Goal: Information Seeking & Learning: Learn about a topic

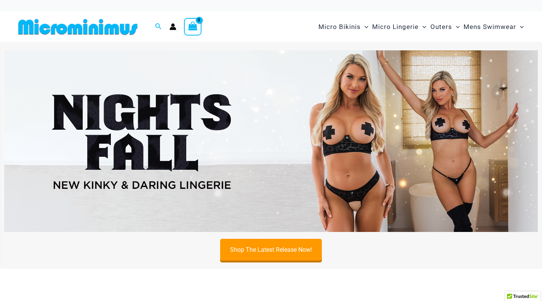
click at [355, 134] on img at bounding box center [271, 140] width 534 height 181
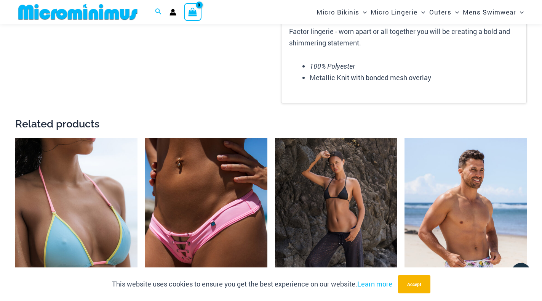
scroll to position [1116, 0]
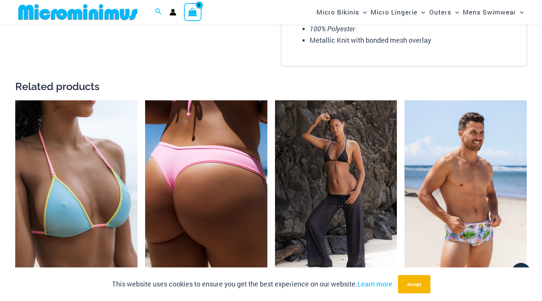
click at [209, 160] on img at bounding box center [206, 191] width 122 height 183
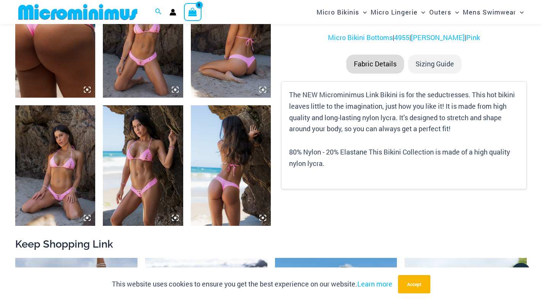
scroll to position [488, 0]
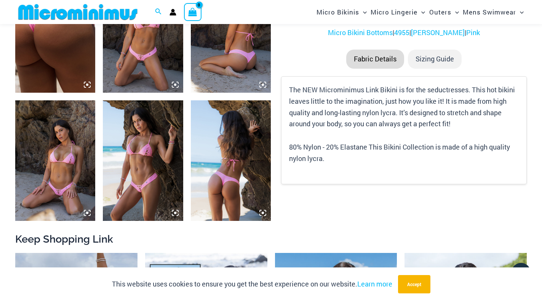
click at [176, 84] on icon at bounding box center [175, 84] width 2 height 2
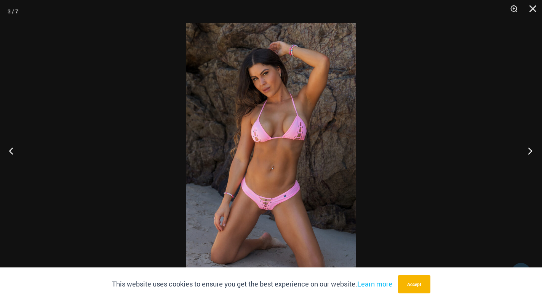
click at [532, 150] on button "Next" at bounding box center [527, 150] width 29 height 38
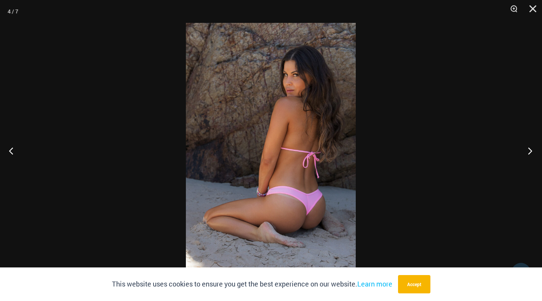
click at [531, 150] on button "Next" at bounding box center [527, 150] width 29 height 38
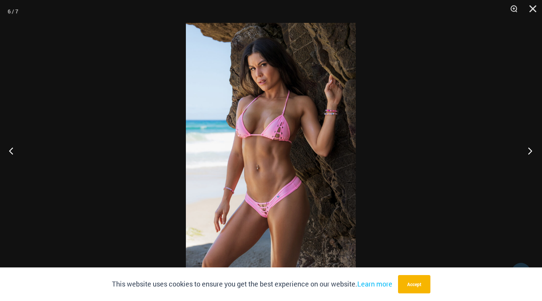
click at [529, 150] on button "Next" at bounding box center [527, 150] width 29 height 38
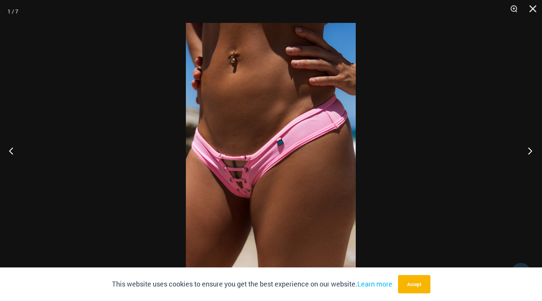
click at [529, 150] on button "Next" at bounding box center [527, 150] width 29 height 38
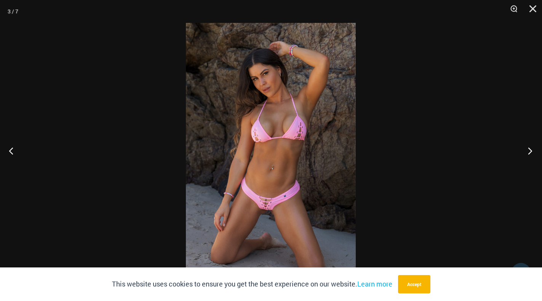
click at [529, 150] on button "Next" at bounding box center [527, 150] width 29 height 38
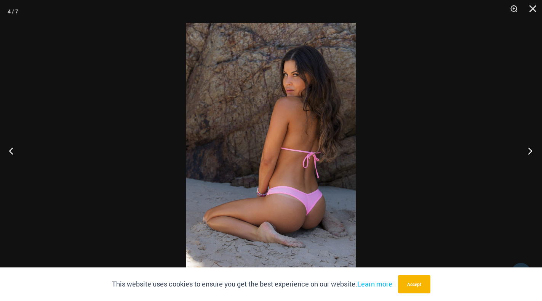
click at [528, 150] on button "Next" at bounding box center [527, 150] width 29 height 38
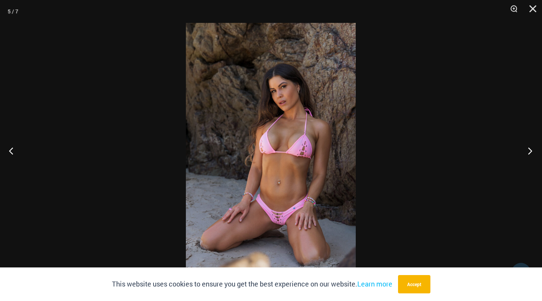
click at [528, 150] on button "Next" at bounding box center [527, 150] width 29 height 38
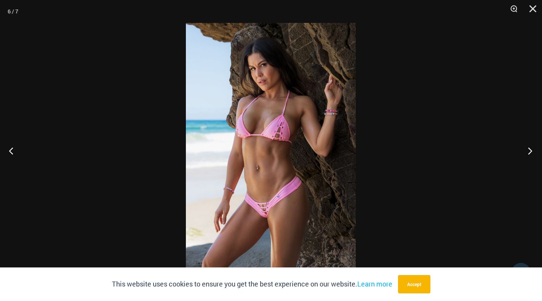
click at [528, 150] on button "Next" at bounding box center [527, 150] width 29 height 38
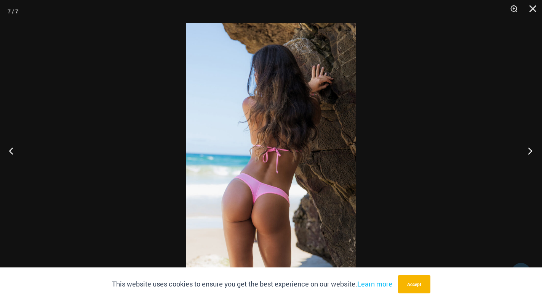
click at [528, 150] on button "Next" at bounding box center [527, 150] width 29 height 38
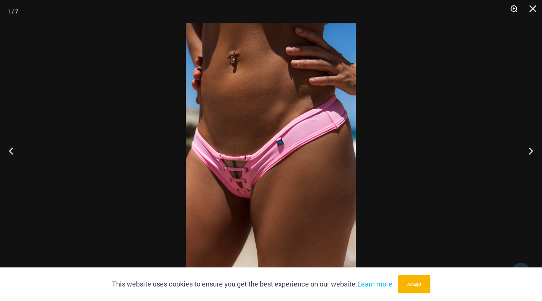
click at [514, 10] on button "Zoom" at bounding box center [511, 11] width 19 height 23
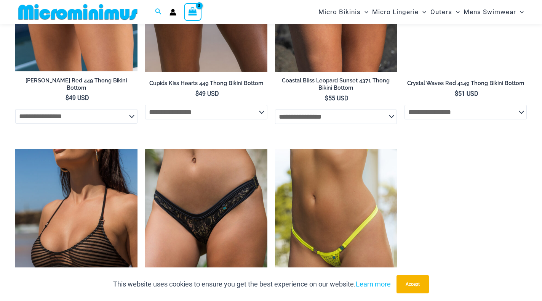
scroll to position [1822, 0]
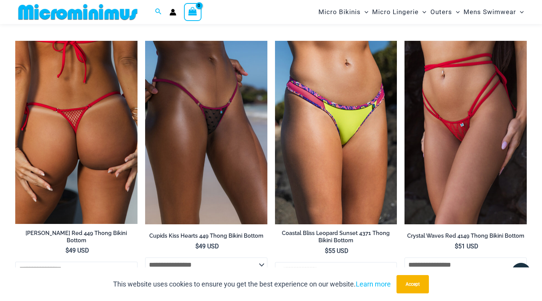
click at [72, 117] on img at bounding box center [76, 132] width 122 height 183
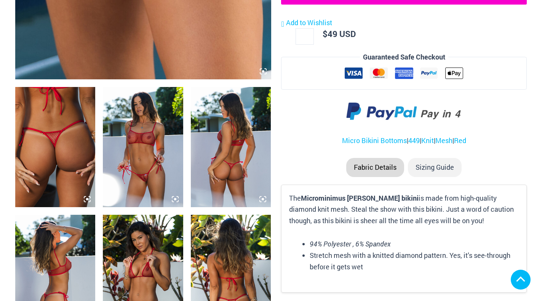
scroll to position [381, 0]
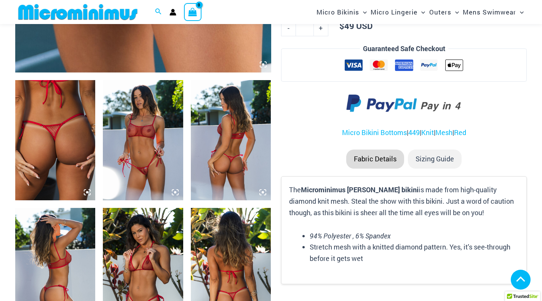
click at [262, 66] on icon at bounding box center [263, 64] width 2 height 2
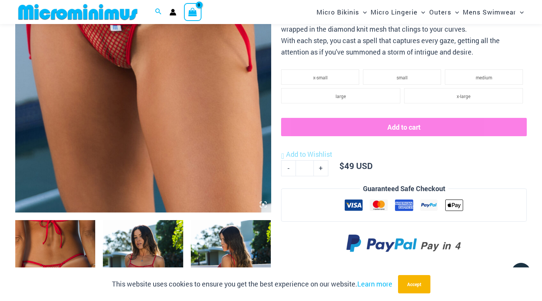
scroll to position [222, 0]
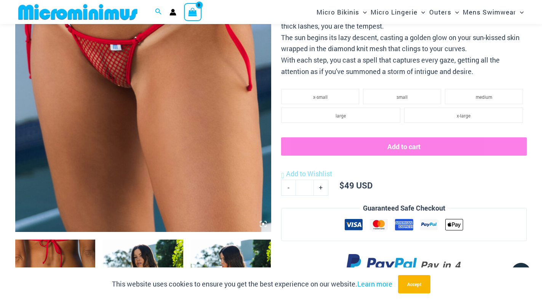
click at [126, 75] on img at bounding box center [143, 40] width 256 height 384
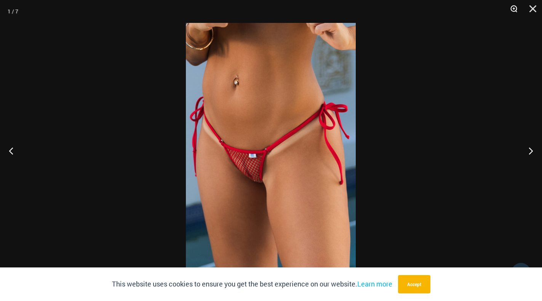
click at [512, 9] on button "Zoom" at bounding box center [511, 11] width 19 height 23
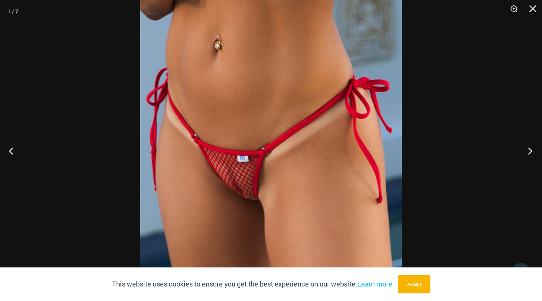
click at [529, 150] on button "Next" at bounding box center [527, 150] width 29 height 38
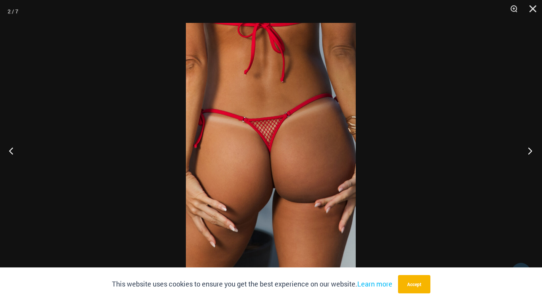
click at [529, 150] on button "Next" at bounding box center [527, 150] width 29 height 38
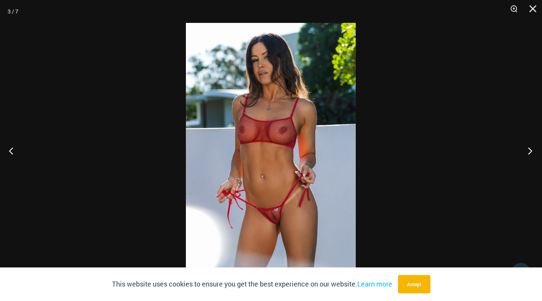
click at [529, 150] on button "Next" at bounding box center [527, 150] width 29 height 38
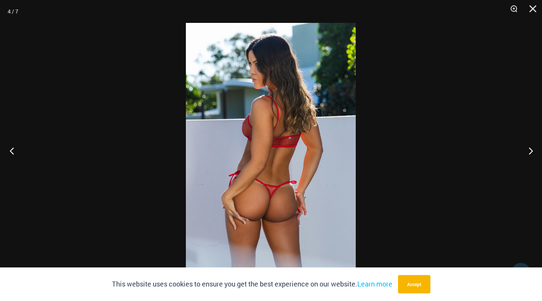
click at [12, 150] on button "Previous" at bounding box center [14, 150] width 29 height 38
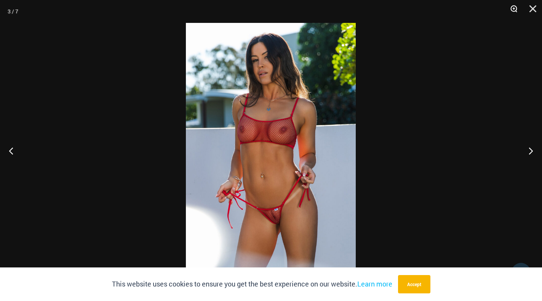
click at [513, 7] on button "Zoom" at bounding box center [511, 11] width 19 height 23
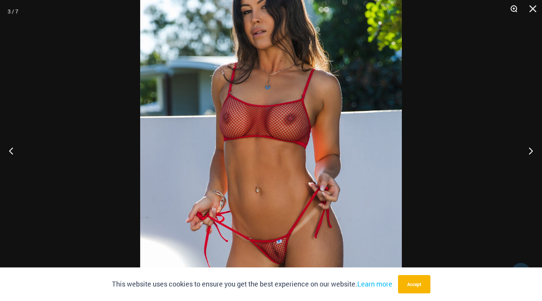
click at [513, 7] on button "Zoom" at bounding box center [511, 11] width 19 height 23
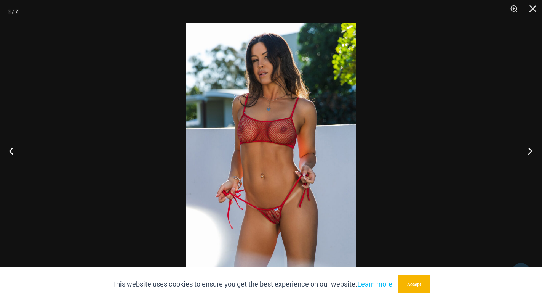
click at [531, 149] on button "Next" at bounding box center [527, 150] width 29 height 38
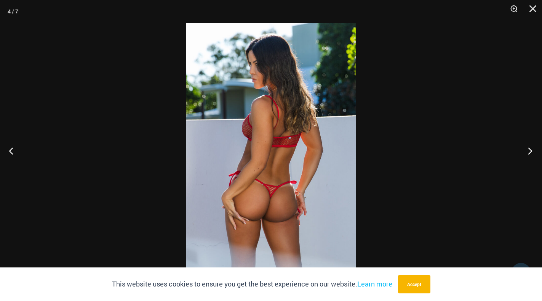
click at [531, 149] on button "Next" at bounding box center [527, 150] width 29 height 38
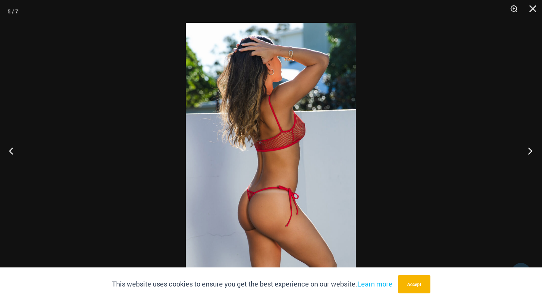
click at [531, 149] on button "Next" at bounding box center [527, 150] width 29 height 38
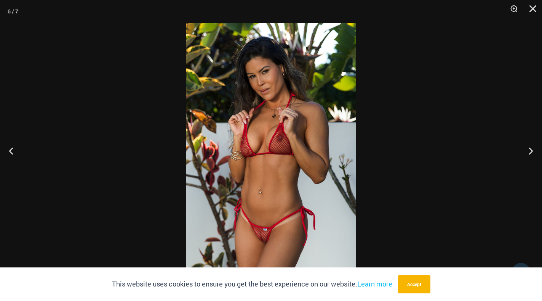
click at [512, 114] on div at bounding box center [271, 150] width 542 height 301
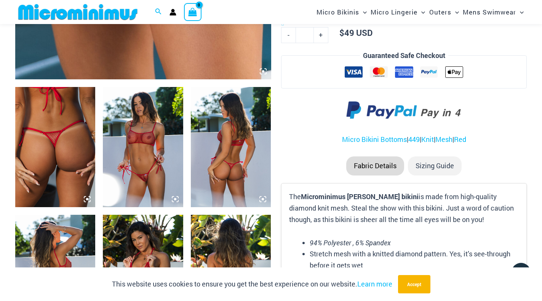
scroll to position [488, 0]
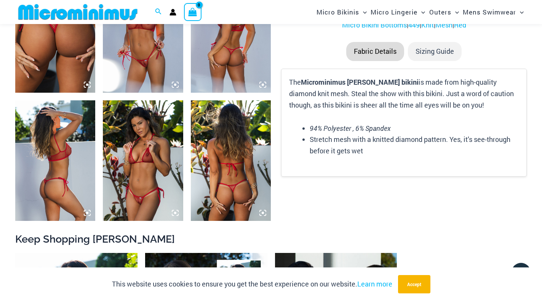
click at [152, 186] on img at bounding box center [143, 160] width 80 height 120
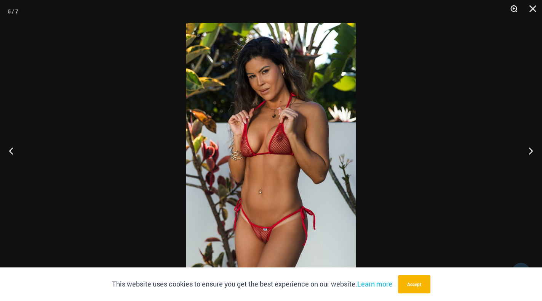
click at [513, 8] on button "Zoom" at bounding box center [511, 11] width 19 height 23
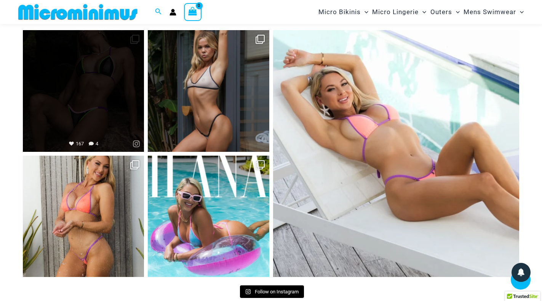
scroll to position [2962, 0]
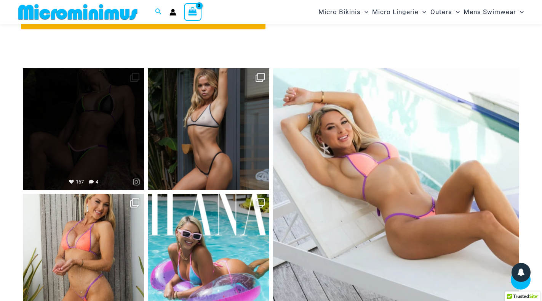
click at [86, 111] on link "Open" at bounding box center [83, 128] width 121 height 121
click at [0, 0] on div "Previous Slide Next Slide Share Facebook Twitter Linkedin Pinterest Email Insta…" at bounding box center [0, 0] width 0 height 0
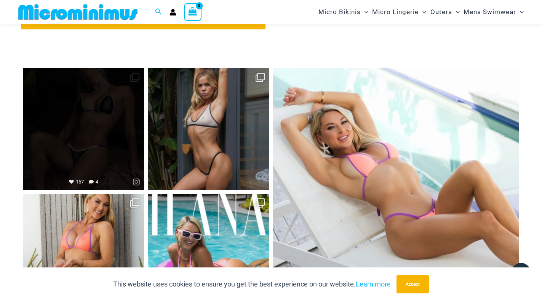
click at [94, 113] on link "Open" at bounding box center [83, 128] width 121 height 121
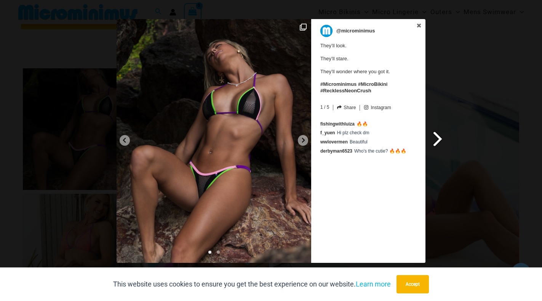
click at [438, 136] on span at bounding box center [438, 138] width 13 height 17
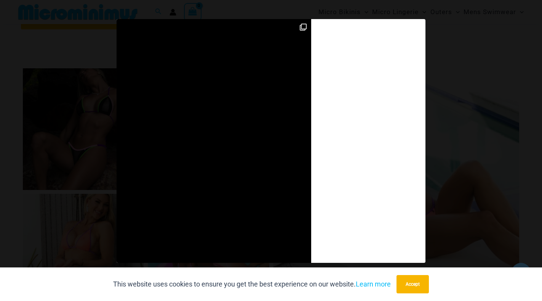
click at [438, 136] on div "Previous Slide Next Slide @microminimus They’ll look. They’ll stare. They’ll wo…" at bounding box center [271, 141] width 542 height 245
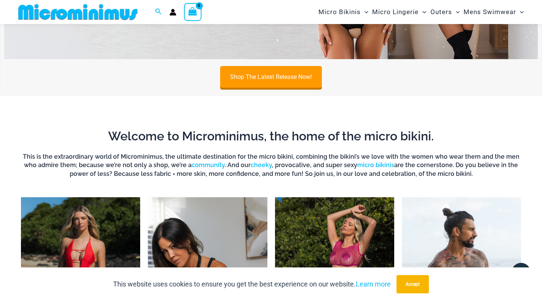
scroll to position [105, 0]
